Goal: Transaction & Acquisition: Purchase product/service

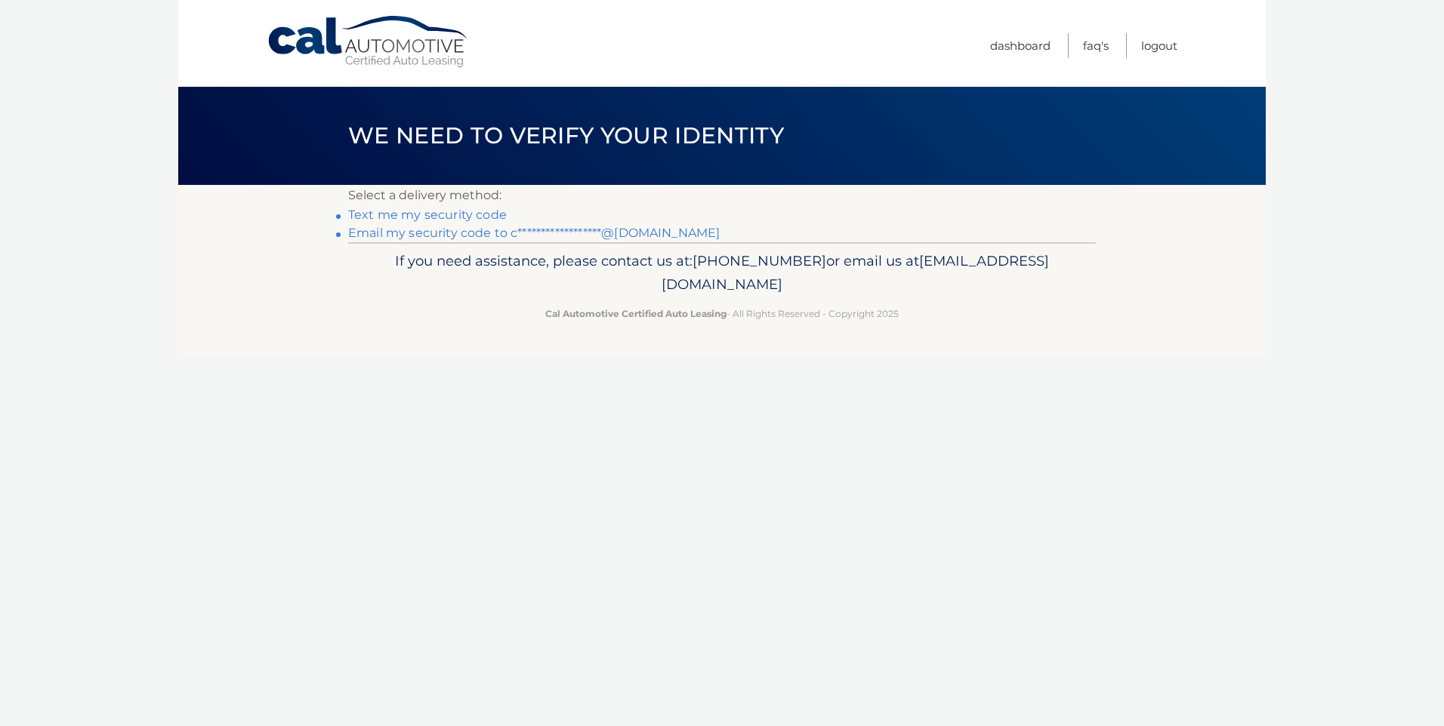
click at [481, 217] on link "Text me my security code" at bounding box center [427, 215] width 159 height 14
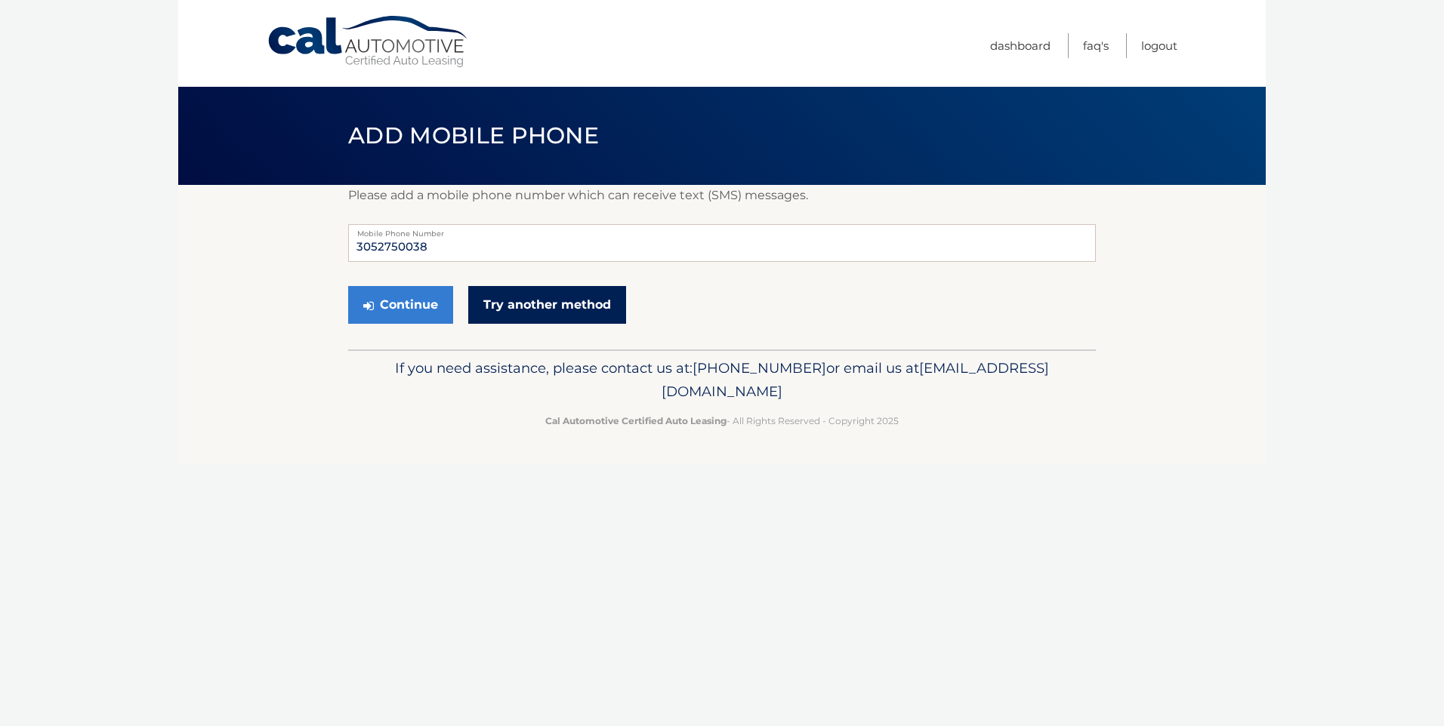
click at [519, 307] on link "Try another method" at bounding box center [547, 305] width 158 height 38
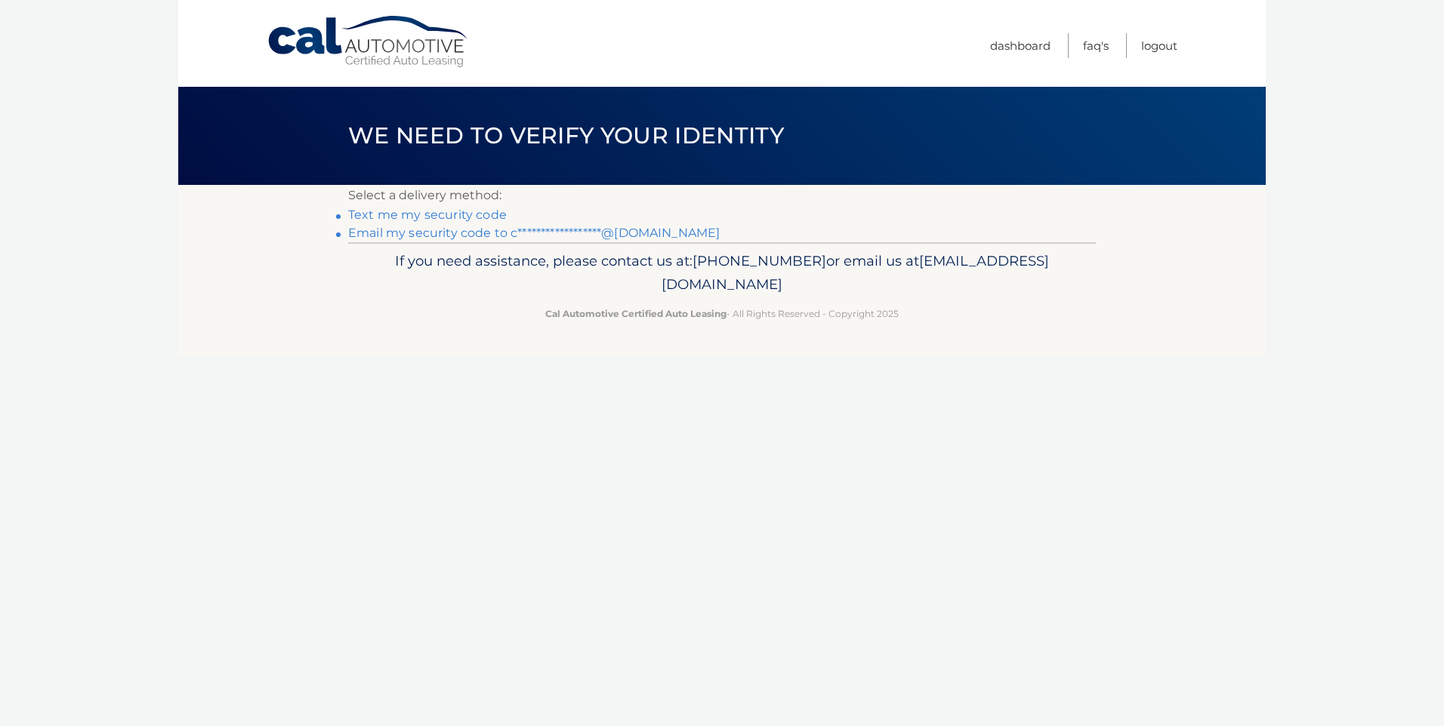
click at [409, 234] on link "**********" at bounding box center [534, 233] width 372 height 14
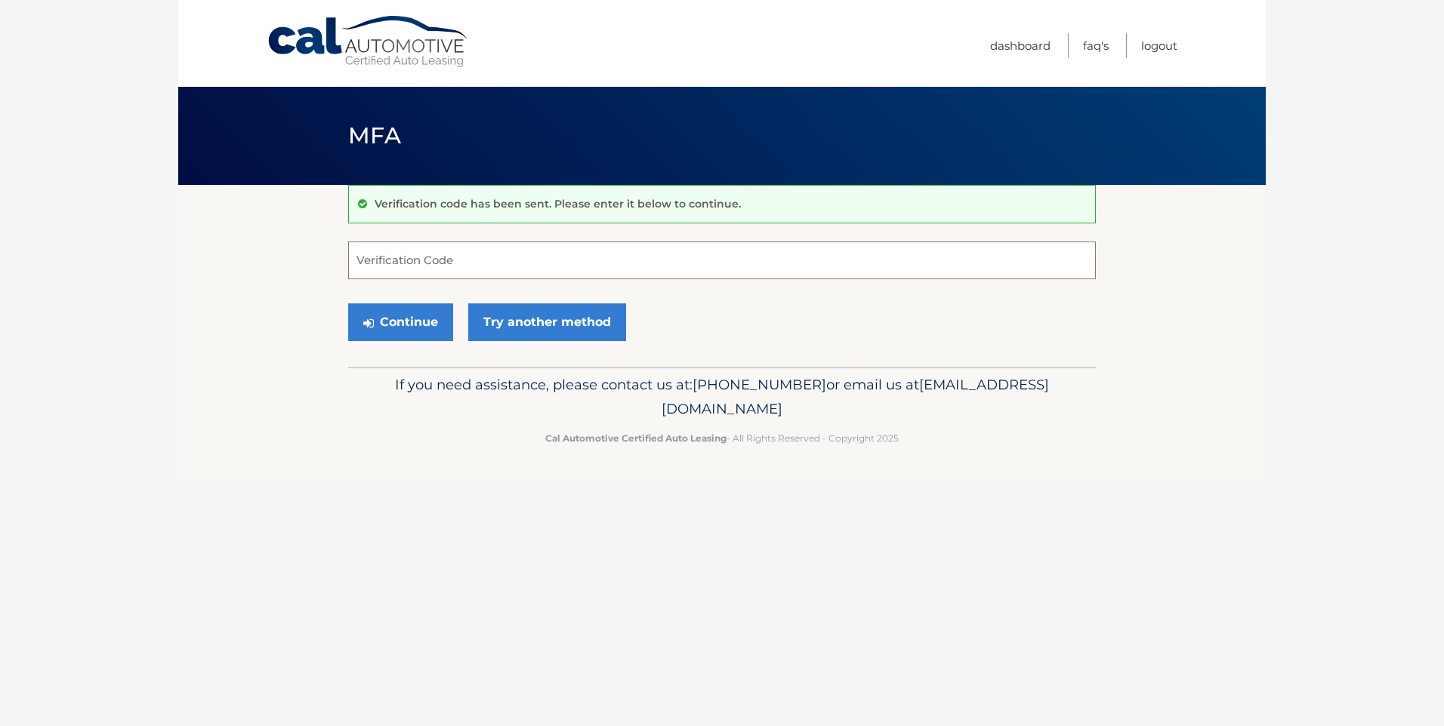
drag, startPoint x: 416, startPoint y: 276, endPoint x: 418, endPoint y: 264, distance: 11.6
click at [417, 272] on input "Verification Code" at bounding box center [722, 261] width 748 height 38
type input "445930"
click at [411, 327] on button "Continue" at bounding box center [400, 323] width 105 height 38
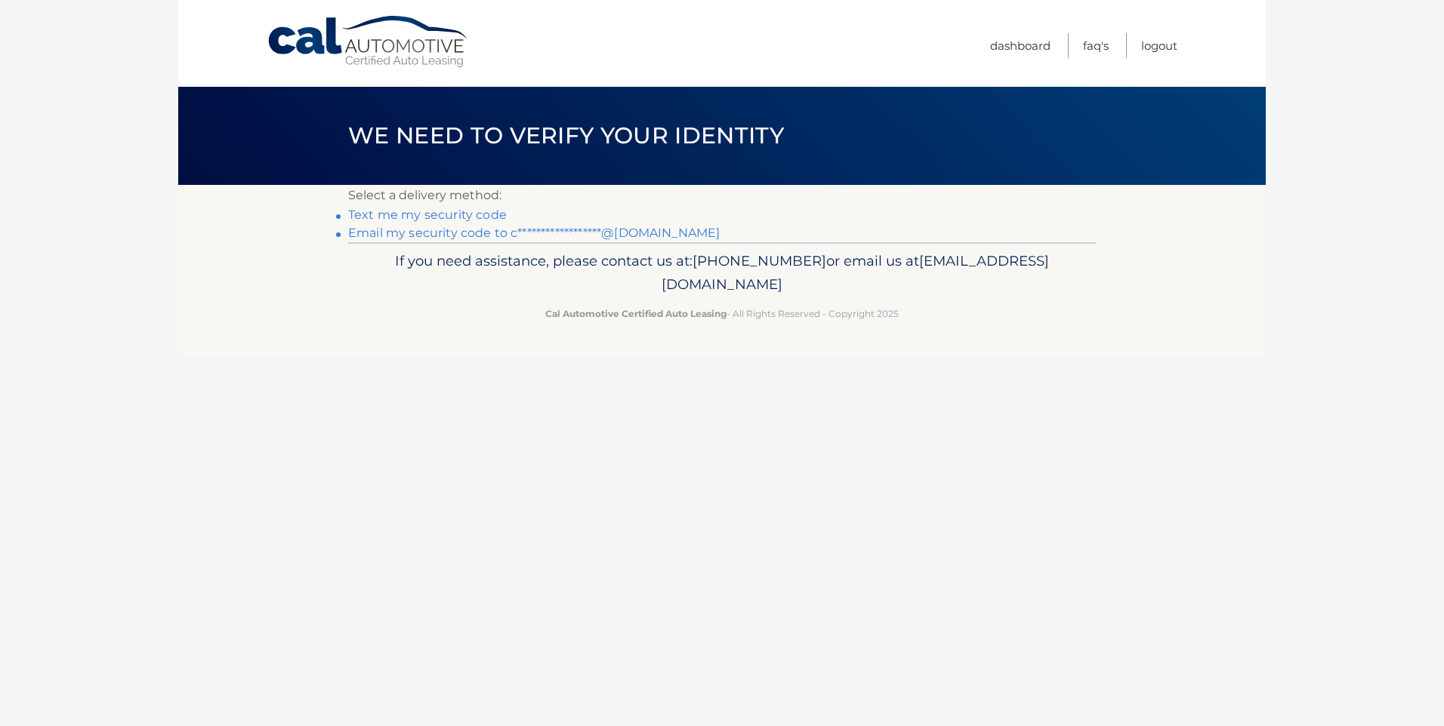
click at [487, 234] on link "**********" at bounding box center [534, 233] width 372 height 14
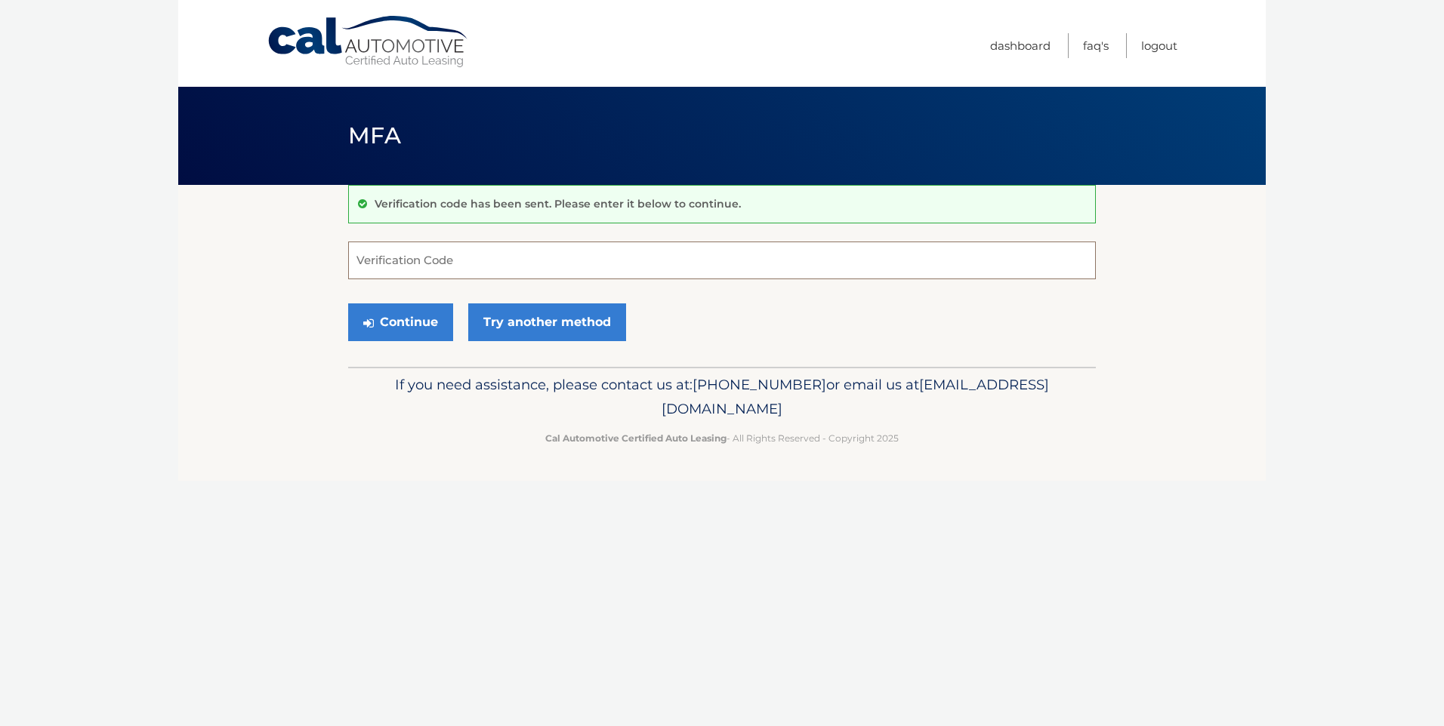
click at [464, 260] on input "Verification Code" at bounding box center [722, 261] width 748 height 38
type input "445930"
click at [436, 316] on button "Continue" at bounding box center [400, 323] width 105 height 38
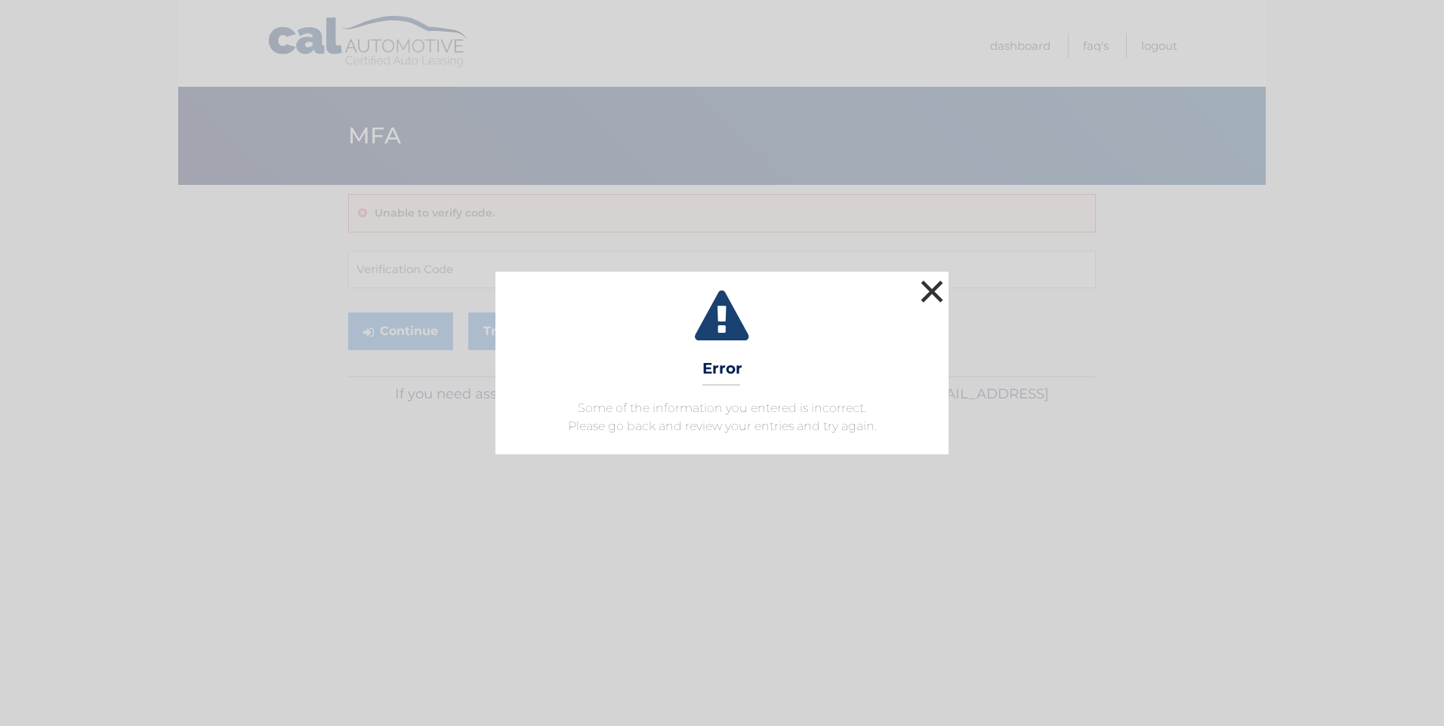
click at [921, 292] on button "×" at bounding box center [932, 291] width 30 height 30
click at [930, 288] on button "×" at bounding box center [932, 291] width 30 height 30
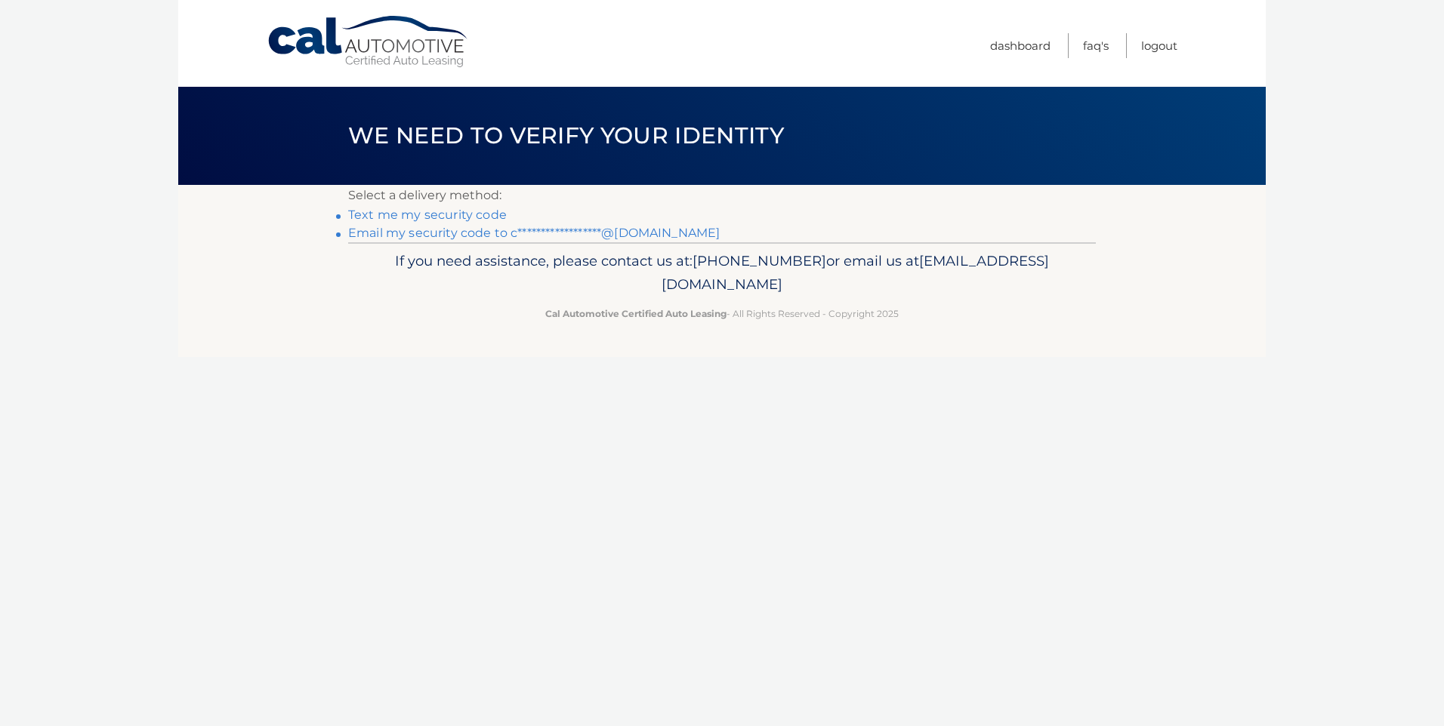
click at [433, 233] on link "**********" at bounding box center [534, 233] width 372 height 14
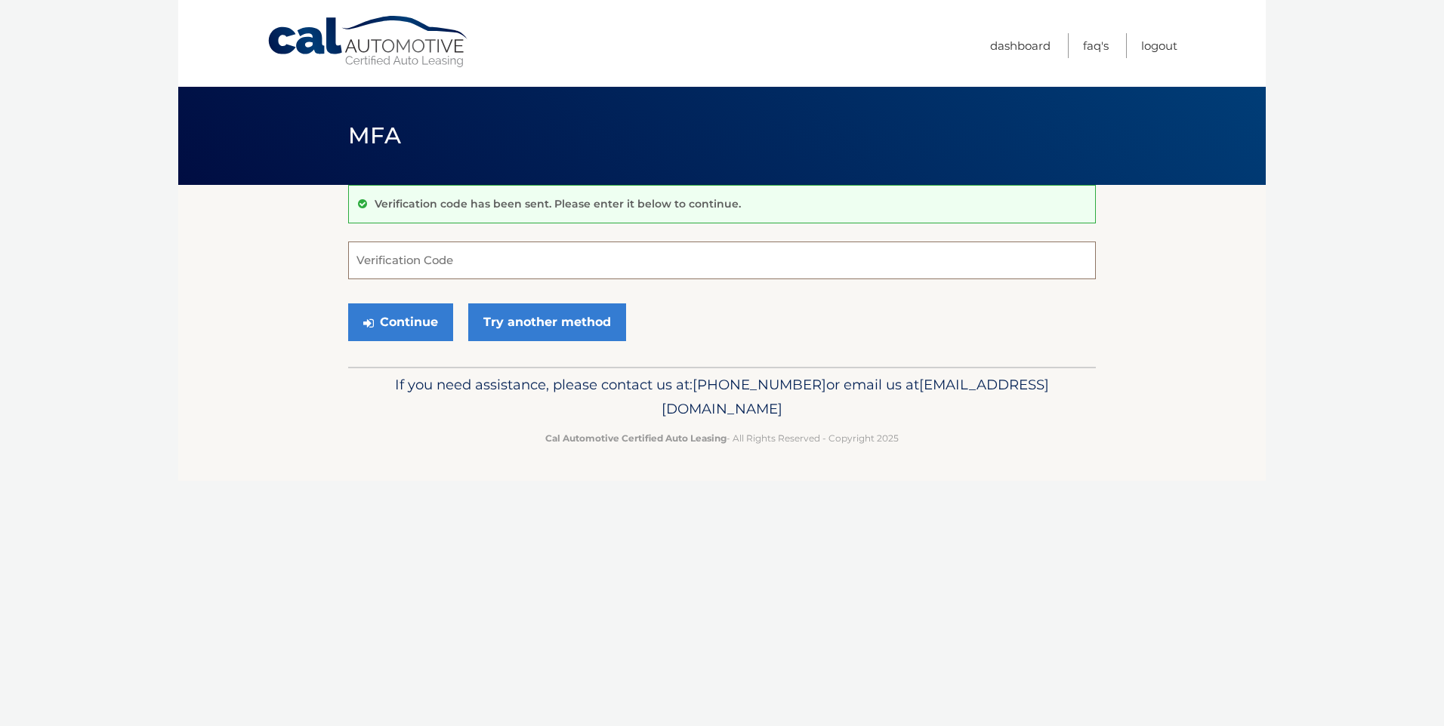
click at [418, 262] on input "Verification Code" at bounding box center [722, 261] width 748 height 38
type input "839388"
click at [408, 314] on button "Continue" at bounding box center [400, 323] width 105 height 38
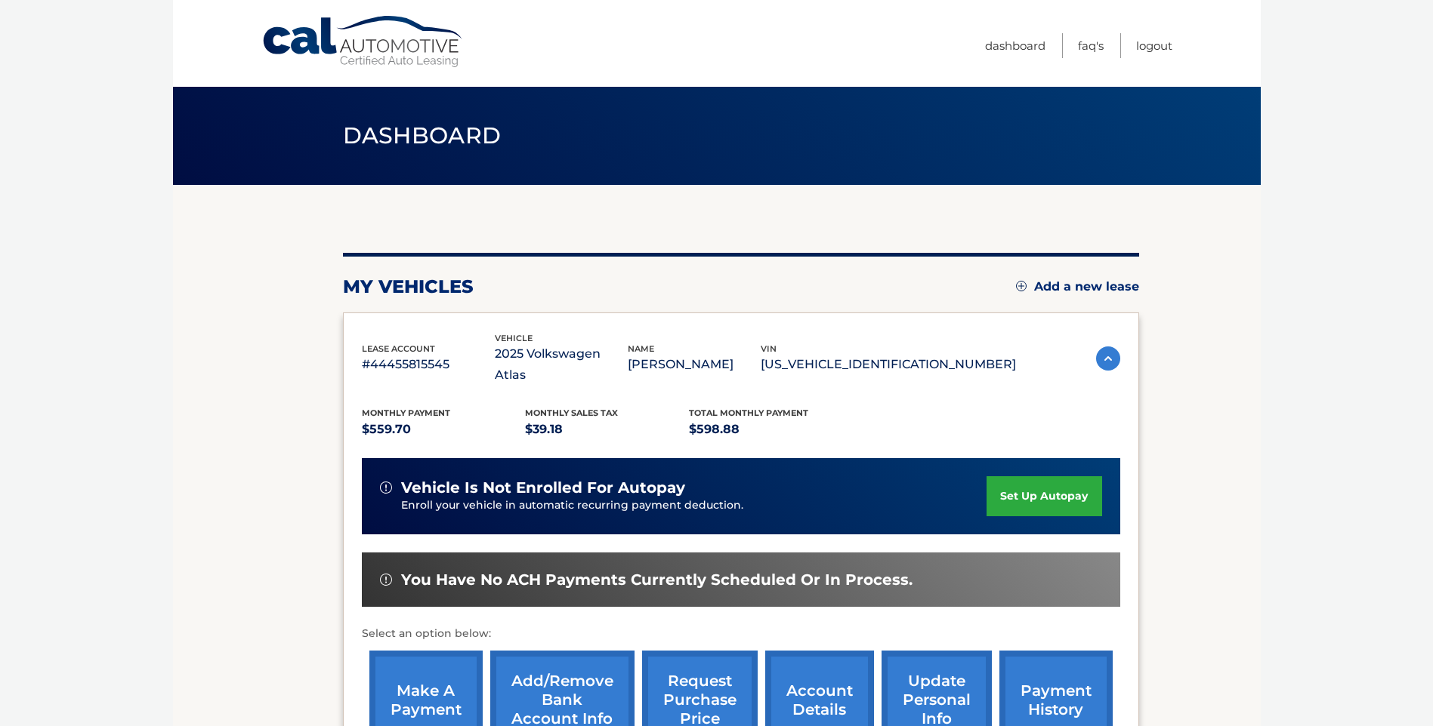
click at [448, 679] on link "make a payment" at bounding box center [425, 700] width 113 height 99
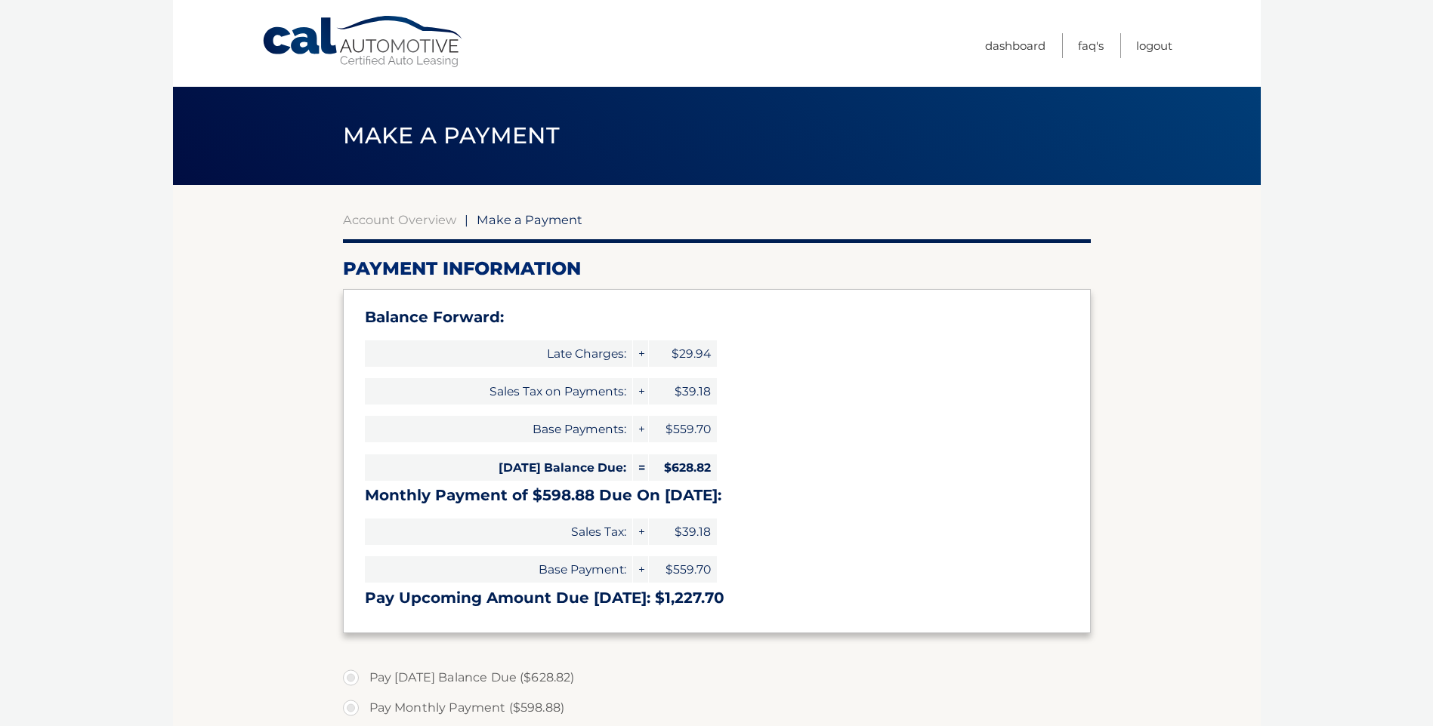
select select "ZmI1YTk3YmEtYmFkYy00MDIwLWFiZWUtMTBjMDdkNjViM2I2"
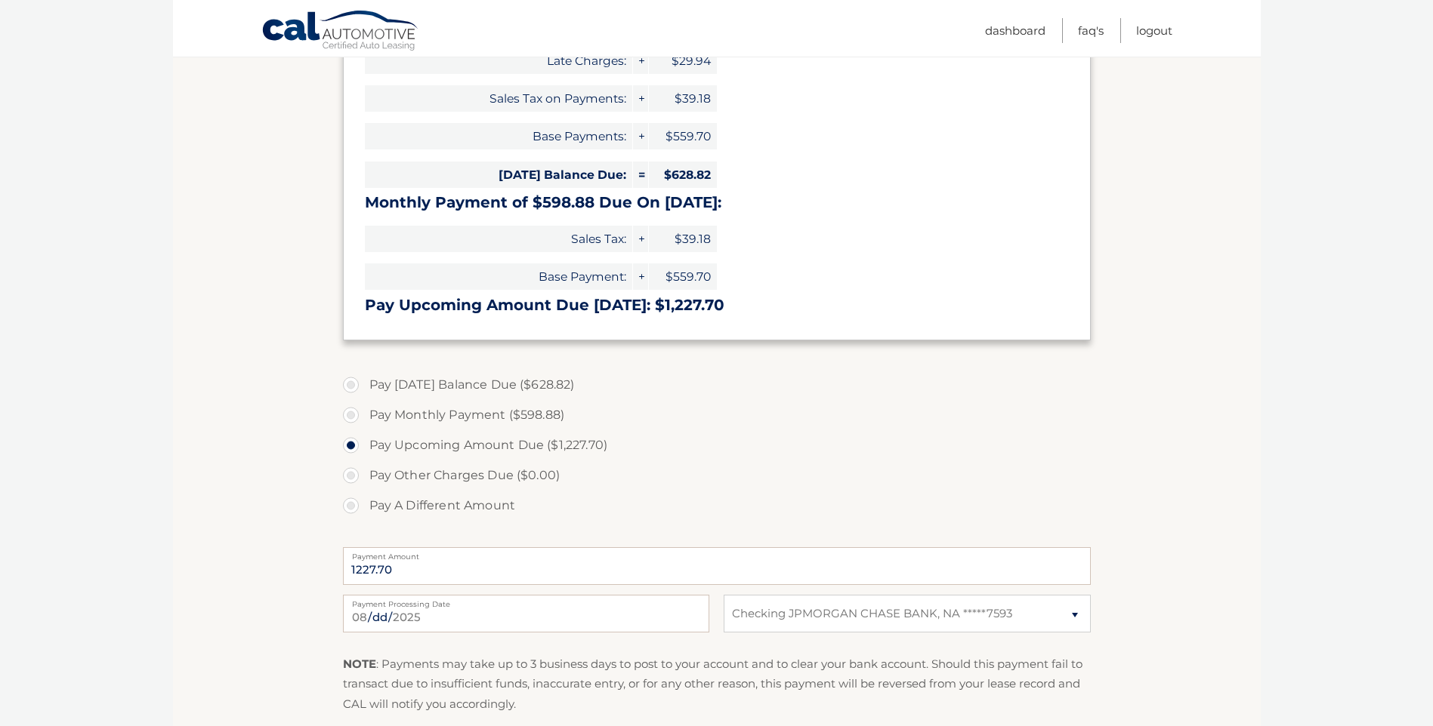
scroll to position [291, 0]
click at [350, 389] on label "Pay [DATE] Balance Due ($628.82)" at bounding box center [717, 387] width 748 height 30
click at [350, 389] on input "Pay [DATE] Balance Due ($628.82)" at bounding box center [356, 384] width 15 height 24
radio input "true"
type input "628.82"
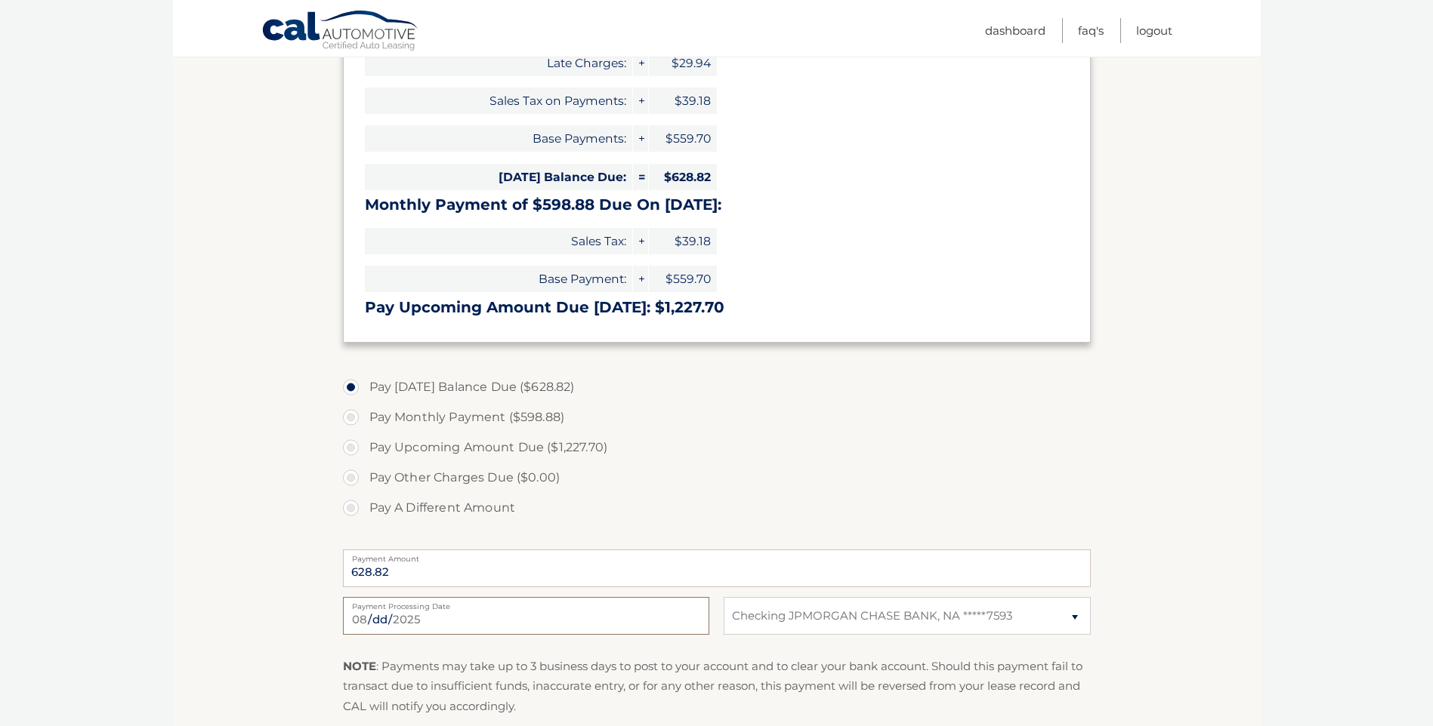
click at [415, 620] on input "[DATE]" at bounding box center [526, 616] width 366 height 38
type input "[DATE]"
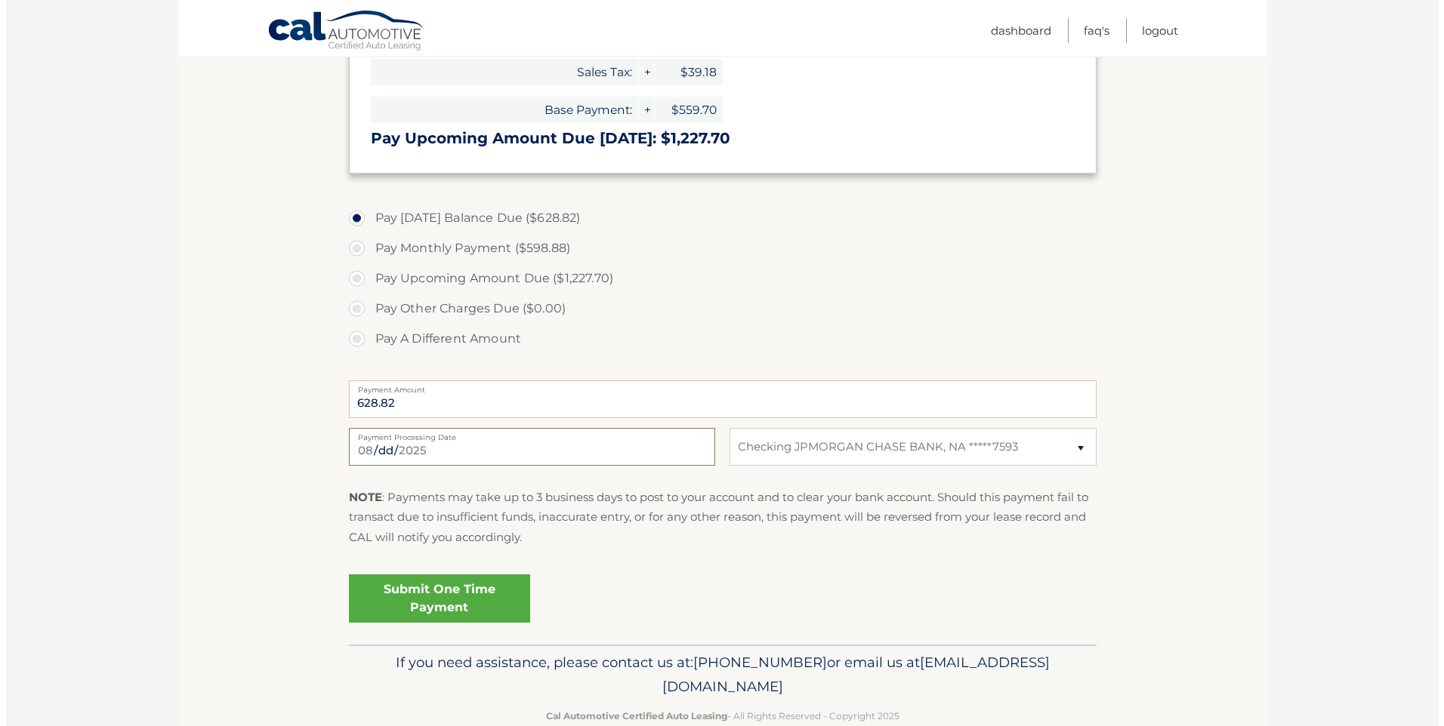
scroll to position [493, 0]
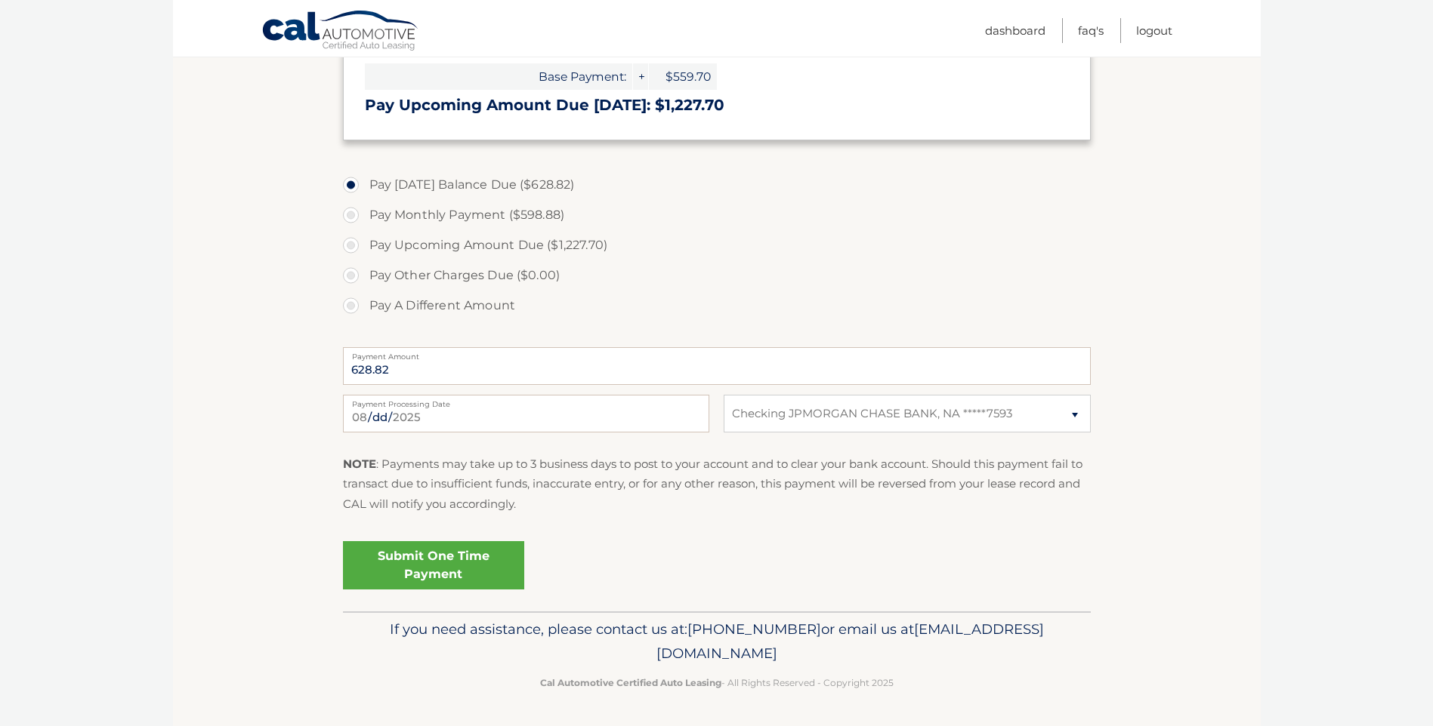
click at [451, 576] on link "Submit One Time Payment" at bounding box center [433, 565] width 181 height 48
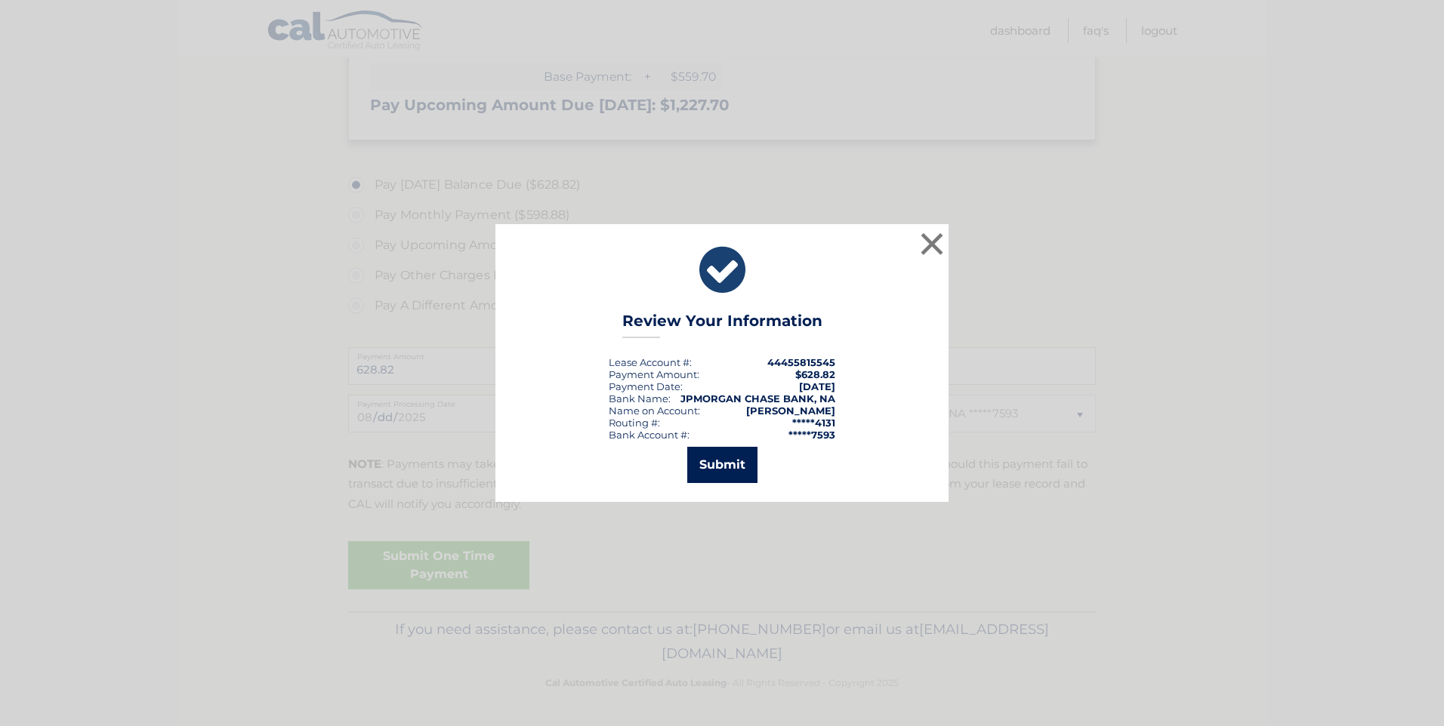
click at [708, 470] on button "Submit" at bounding box center [722, 465] width 70 height 36
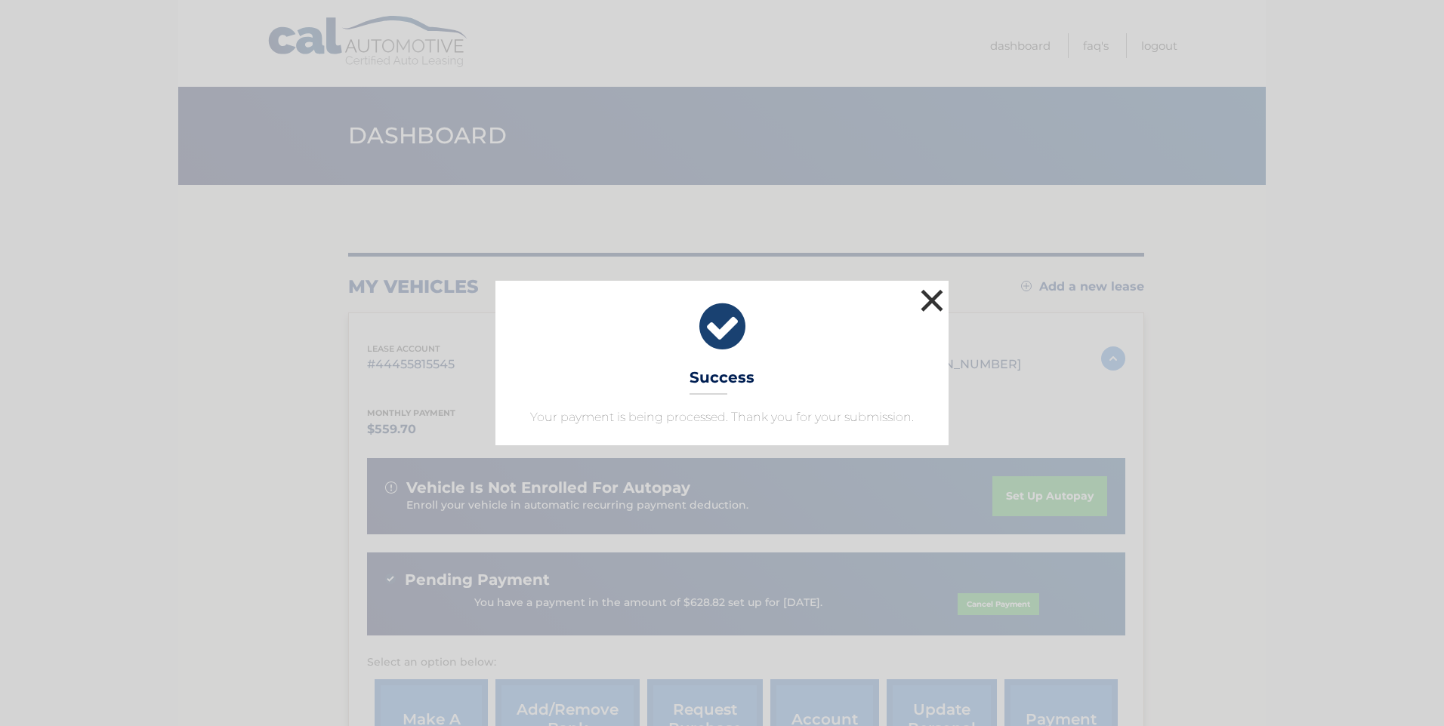
click at [934, 297] on button "×" at bounding box center [932, 300] width 30 height 30
